Goal: Find specific page/section: Find specific page/section

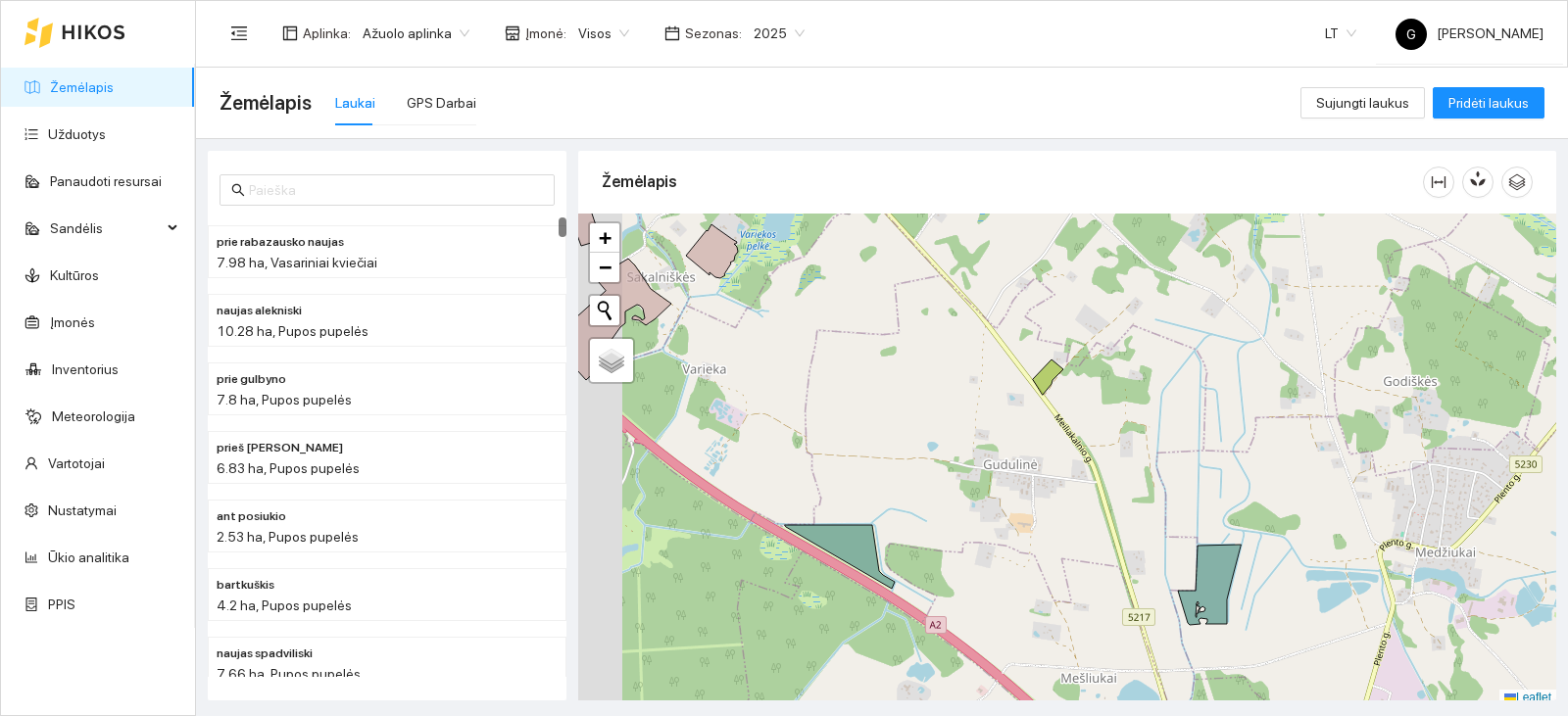
scroll to position [6, 0]
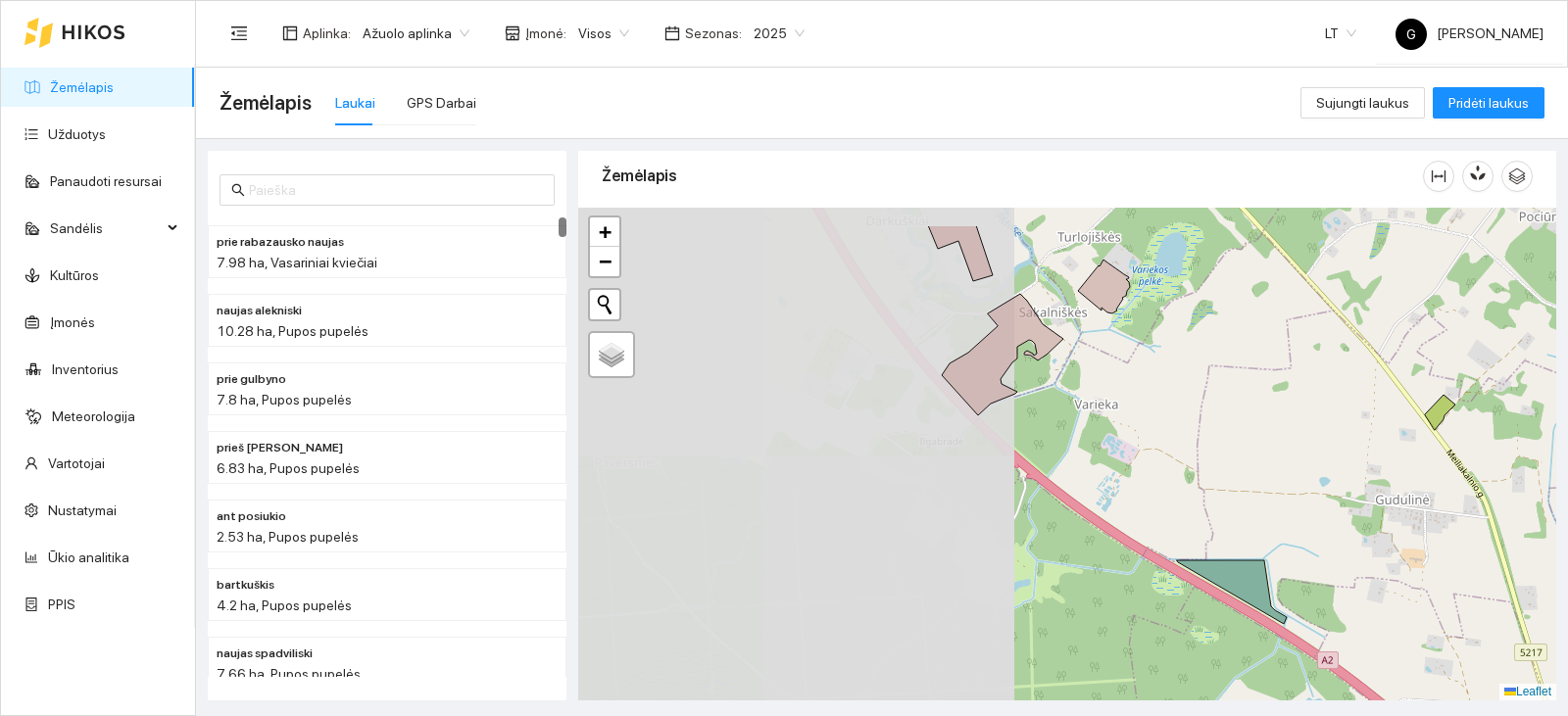
drag, startPoint x: 846, startPoint y: 433, endPoint x: 1243, endPoint y: 564, distance: 418.1
click at [1243, 564] on div "+ − Nieko nerasta. Bandykite dar kartą. Žemėlapis Palydovas Leaflet" at bounding box center [1067, 454] width 978 height 493
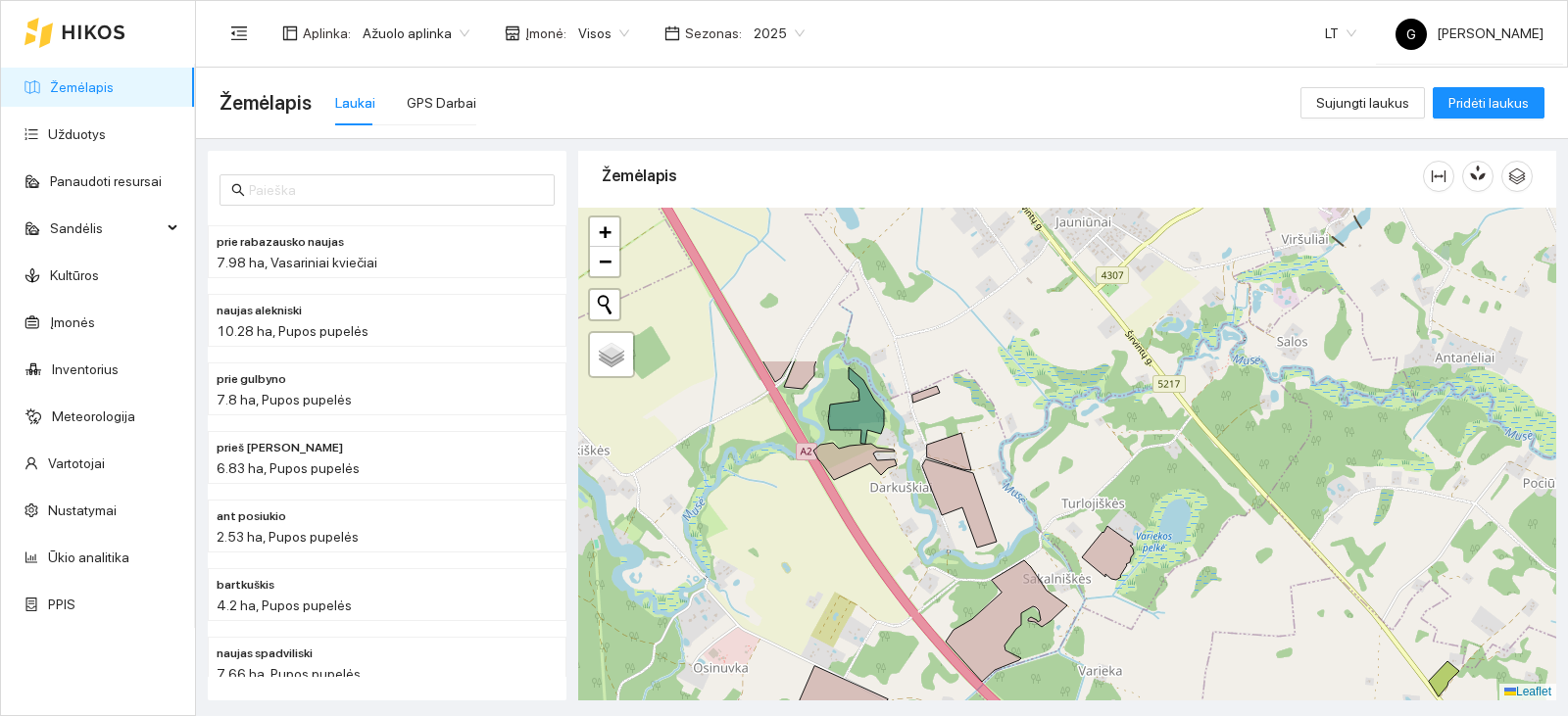
drag, startPoint x: 1026, startPoint y: 326, endPoint x: 1079, endPoint y: 528, distance: 208.8
click at [1079, 528] on div "+ − Nieko nerasta. Bandykite dar kartą. Žemėlapis Palydovas Leaflet" at bounding box center [1067, 454] width 978 height 493
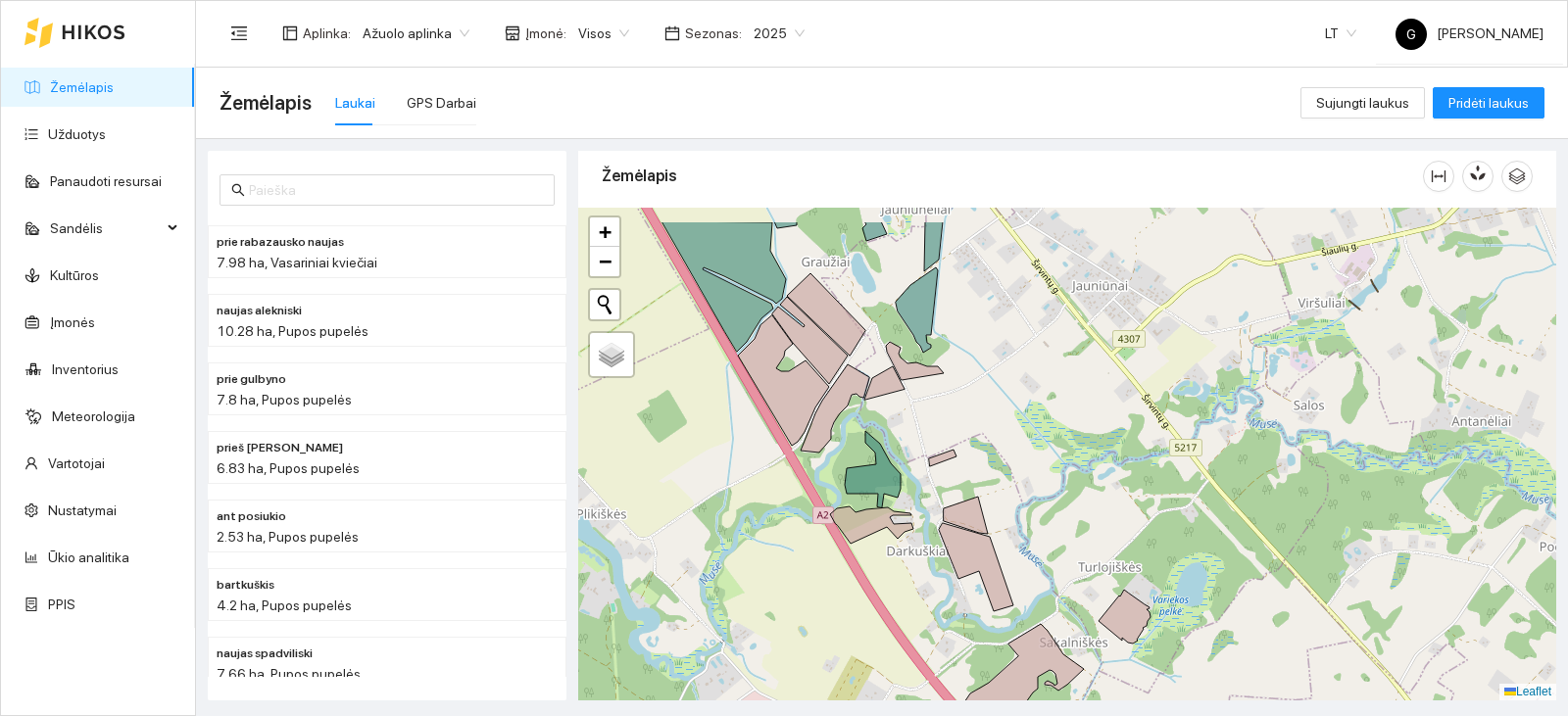
drag, startPoint x: 1014, startPoint y: 325, endPoint x: 1061, endPoint y: 487, distance: 168.7
click at [1061, 487] on div "+ − Nieko nerasta. Bandykite dar kartą. Žemėlapis Palydovas Leaflet" at bounding box center [1067, 454] width 978 height 493
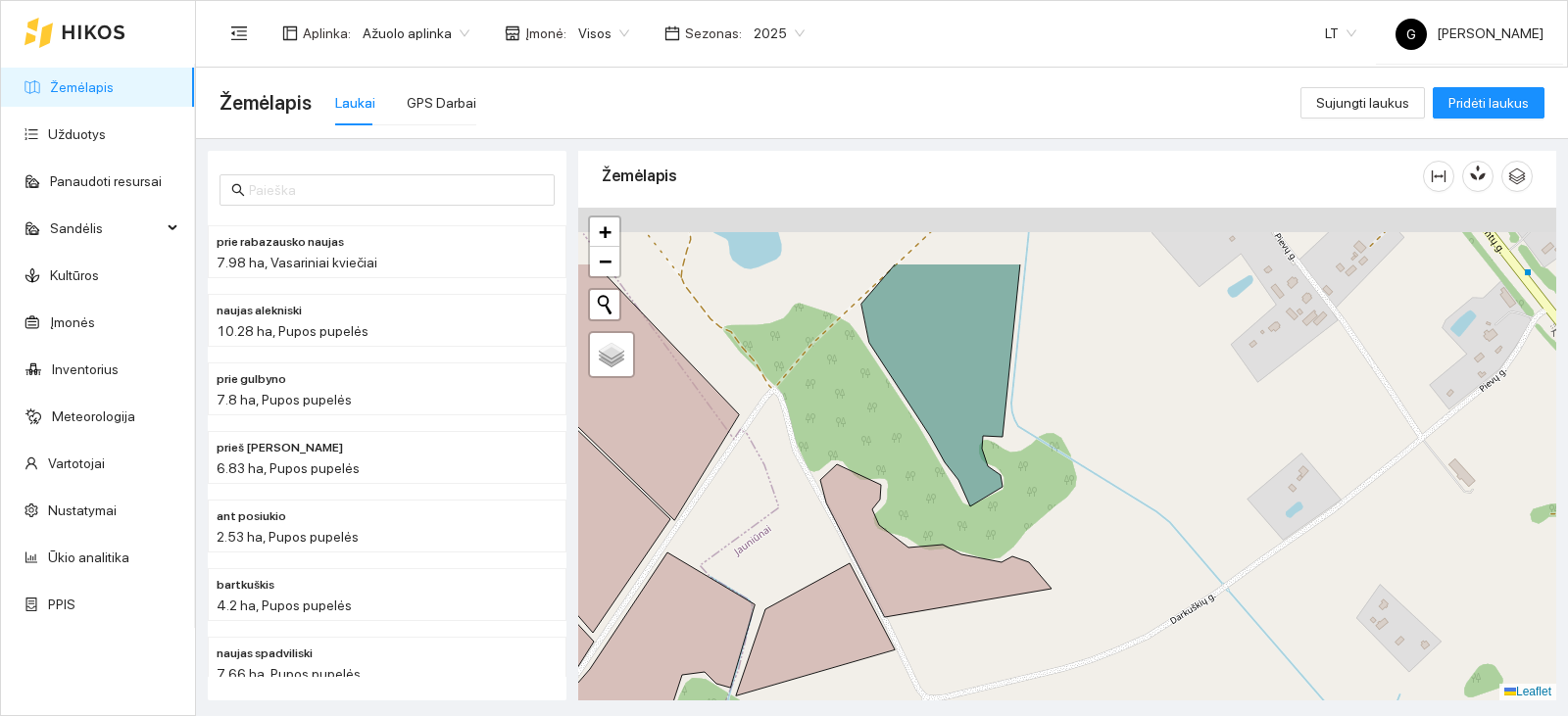
drag, startPoint x: 970, startPoint y: 442, endPoint x: 1038, endPoint y: 548, distance: 125.9
click at [1038, 548] on div "+ − Nieko nerasta. Bandykite dar kartą. Žemėlapis Palydovas Leaflet" at bounding box center [1067, 454] width 978 height 493
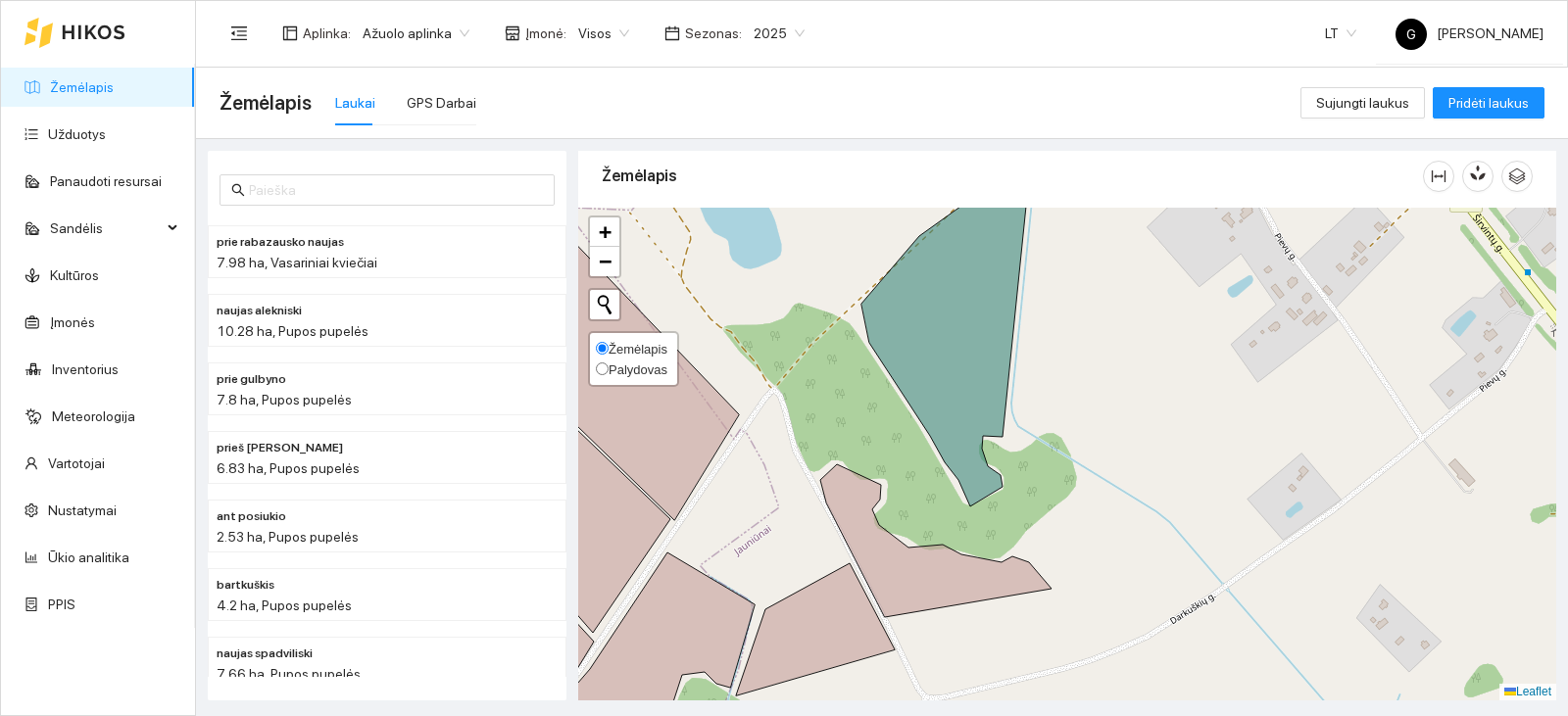
click at [627, 354] on span "Žemėlapis" at bounding box center [638, 349] width 59 height 15
click at [609, 354] on input "Žemėlapis" at bounding box center [602, 348] width 13 height 13
click at [638, 370] on span "Palydovas" at bounding box center [638, 369] width 59 height 15
click at [609, 370] on input "Palydovas" at bounding box center [602, 368] width 13 height 13
radio input "true"
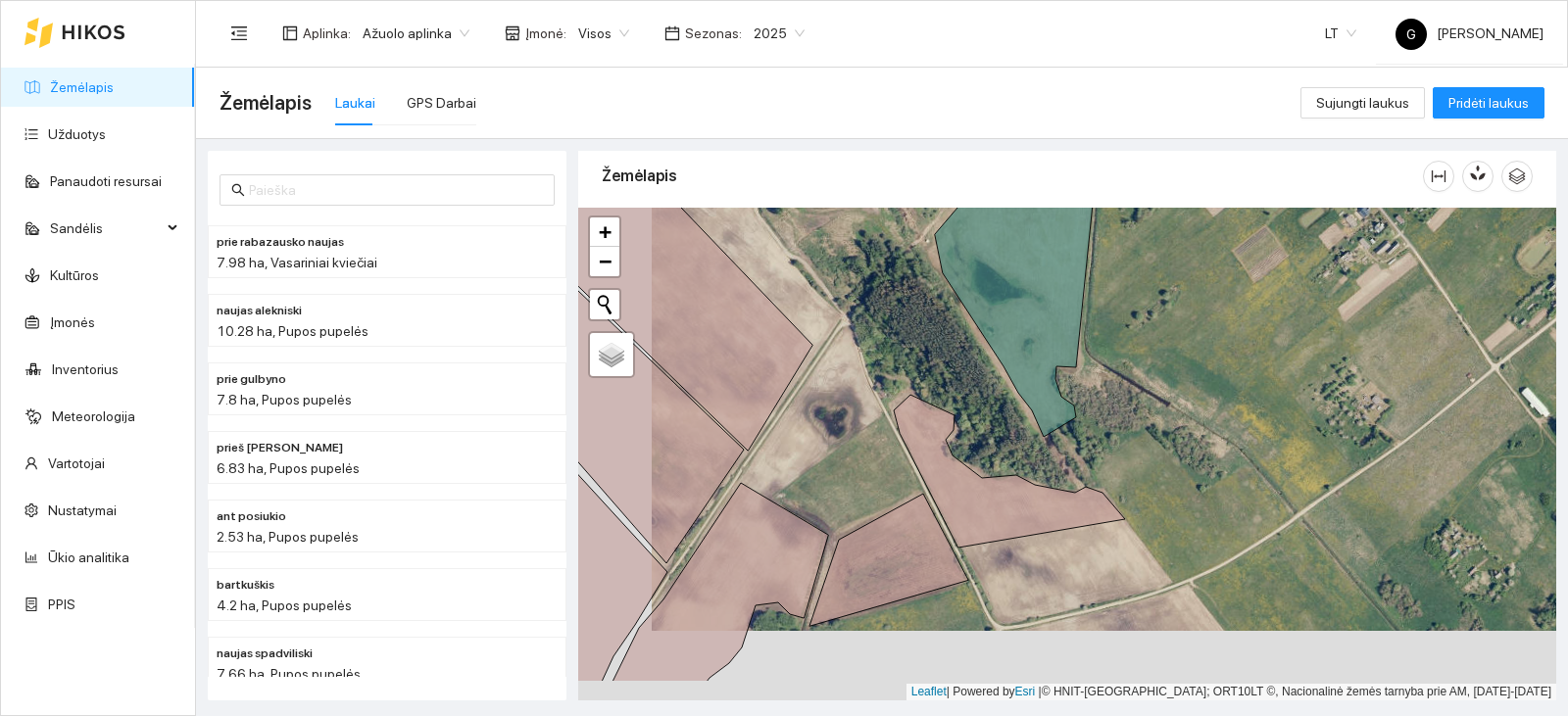
drag, startPoint x: 1061, startPoint y: 512, endPoint x: 1134, endPoint y: 443, distance: 100.4
click at [1134, 443] on div "+ − Nieko nerasta. Bandykite dar kartą. Žemėlapis Palydovas Leaflet | Powered b…" at bounding box center [1067, 454] width 978 height 493
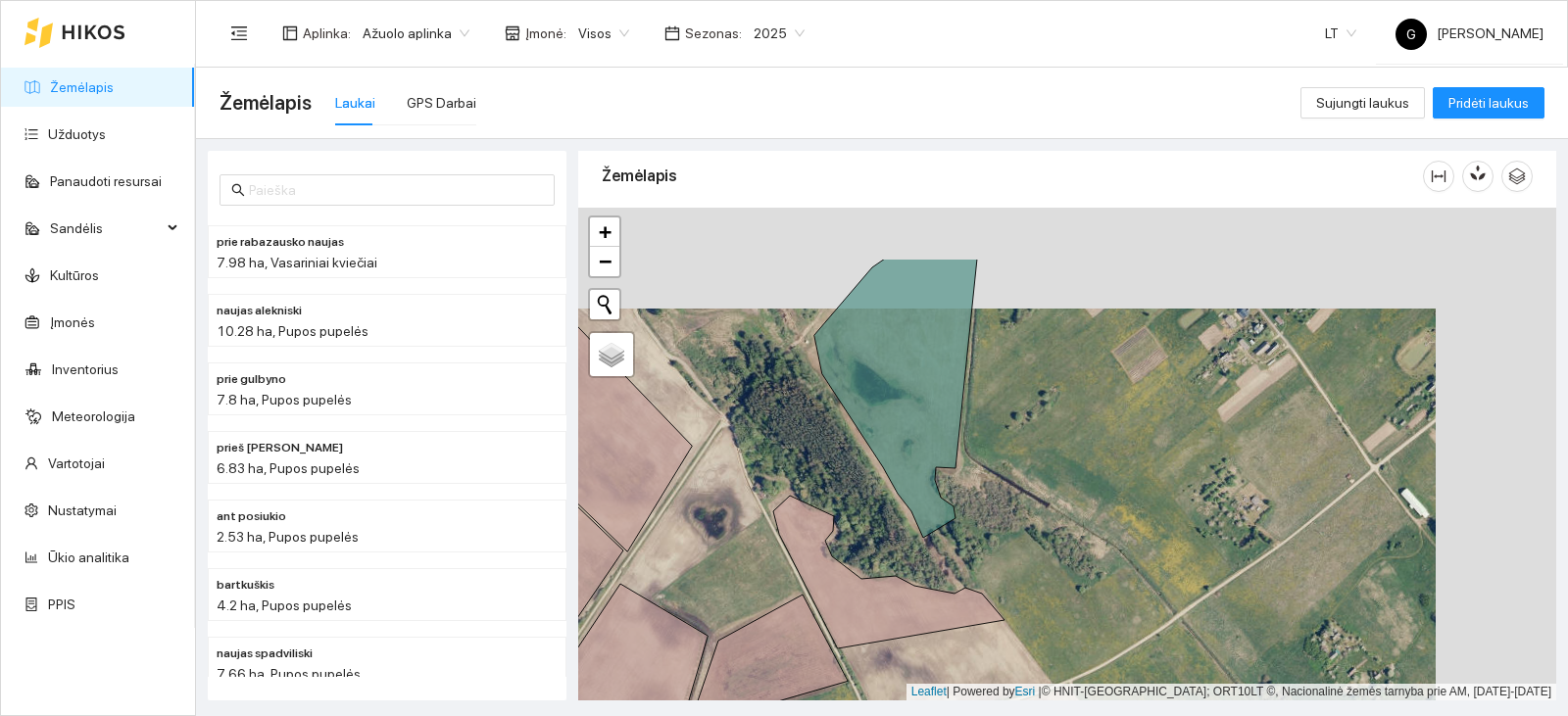
drag, startPoint x: 1148, startPoint y: 420, endPoint x: 1027, endPoint y: 521, distance: 157.6
click at [1027, 521] on div "+ − Nieko nerasta. Bandykite dar kartą. Žemėlapis Palydovas Leaflet | Powered b…" at bounding box center [1067, 454] width 978 height 493
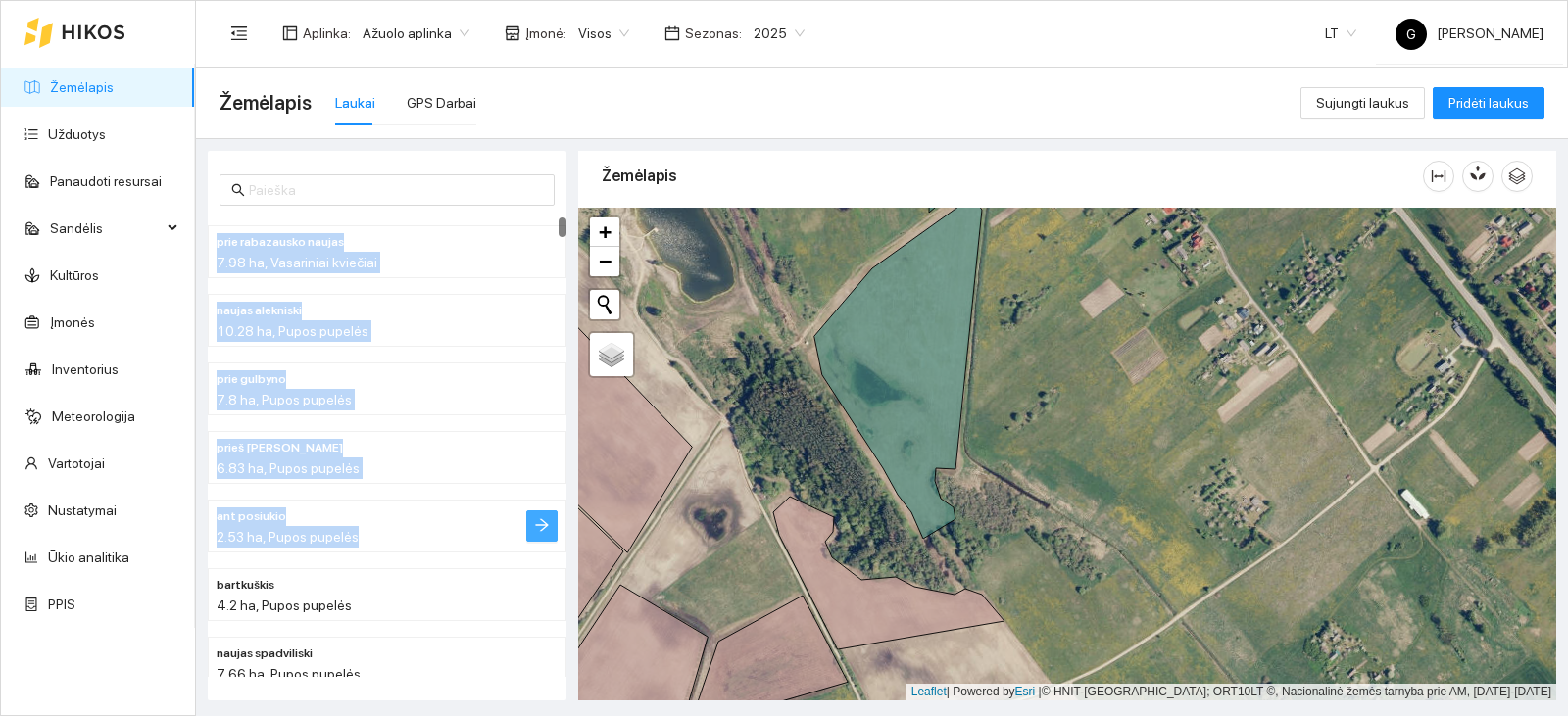
drag, startPoint x: 568, startPoint y: 517, endPoint x: 547, endPoint y: 514, distance: 21.2
click at [547, 514] on div "prie rabazausko naujas 7.98 ha, Vasariniai kviečiai naujas alekniski 10.28 ha, …" at bounding box center [386, 426] width 370 height 550
